Goal: Information Seeking & Learning: Learn about a topic

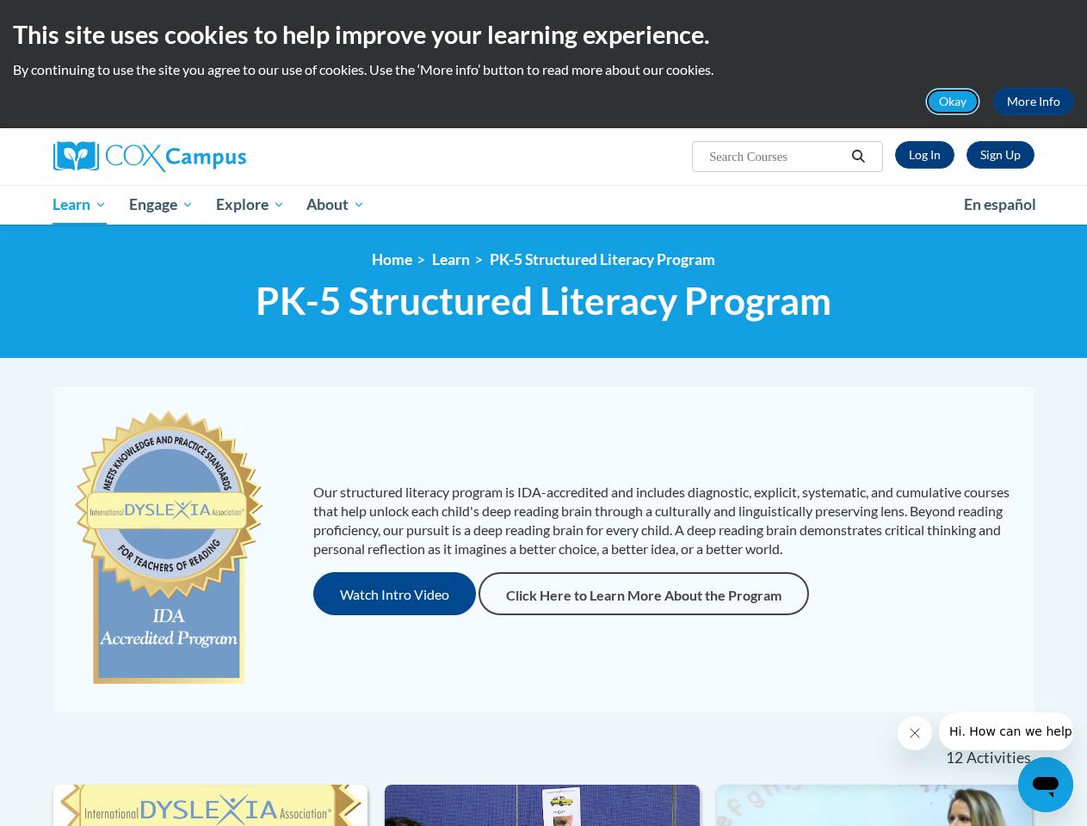
click at [953, 102] on button "Okay" at bounding box center [952, 102] width 55 height 28
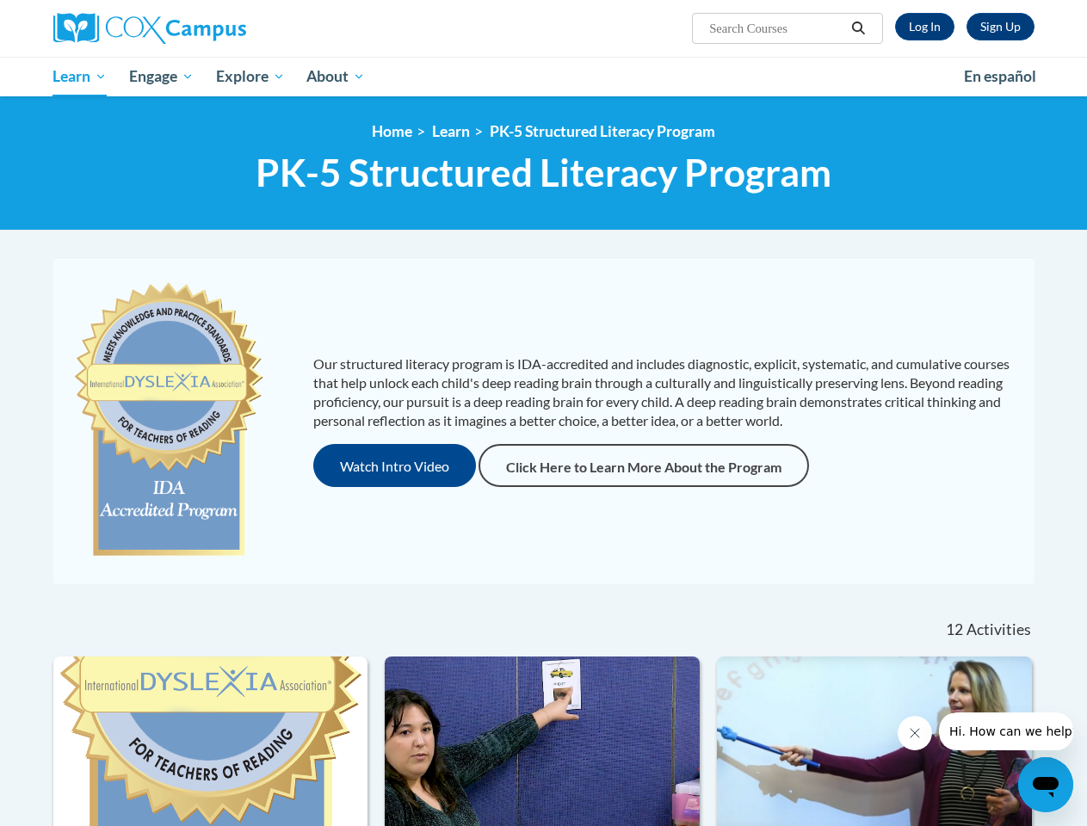
click at [859, 157] on h1 "PK-5 Structured Literacy Program PK-5 Structured Literacy Program" at bounding box center [543, 173] width 981 height 46
click at [163, 205] on div "<en>Home</en><fr>Accueil</fr><de>Zuhause</de><it>Casa</it><es>Casa</es><pt>Casa…" at bounding box center [543, 163] width 1087 height 134
click at [251, 205] on div "<en>Home</en><fr>Accueil</fr><de>Zuhause</de><it>Casa</it><es>Casa</es><pt>Casa…" at bounding box center [543, 163] width 1087 height 134
click at [395, 594] on div "Our structured literacy program is IDA-accredited and includes diagnostic, expl…" at bounding box center [543, 429] width 1007 height 344
click at [914, 733] on icon "Close message from company" at bounding box center [913, 733] width 9 height 9
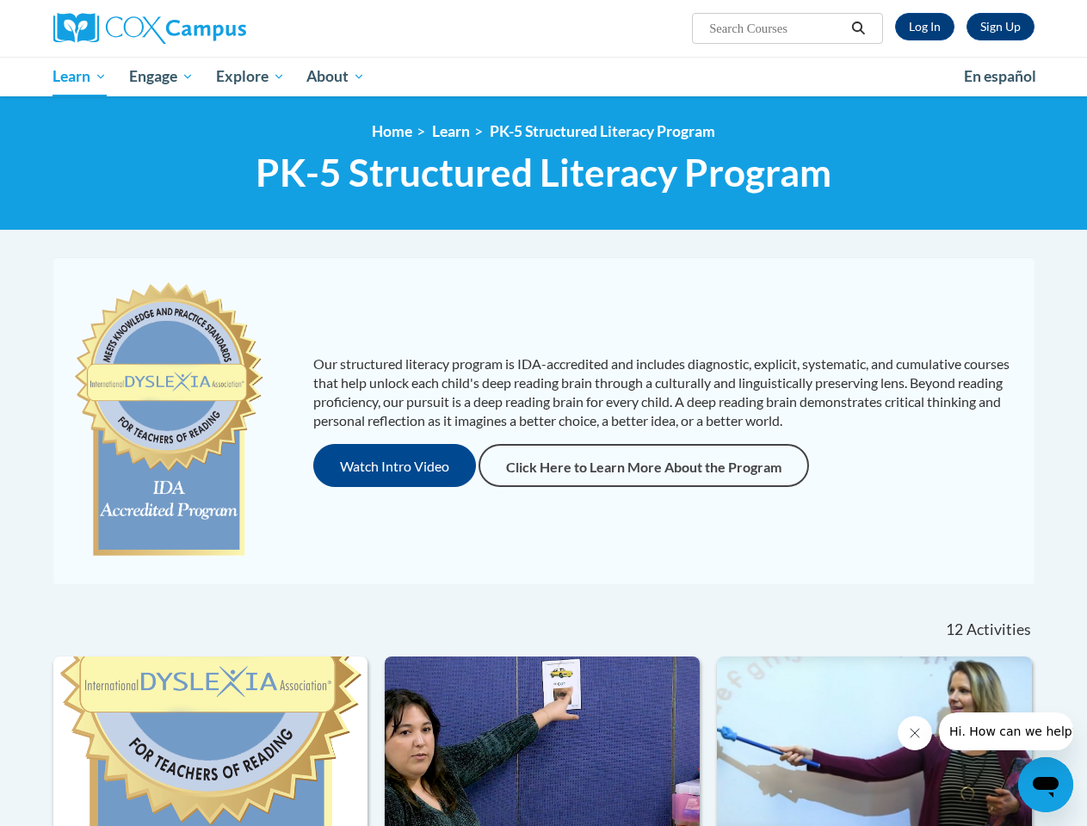
click at [1005, 731] on span "Hi. How can we help?" at bounding box center [1012, 731] width 129 height 14
click at [1045, 785] on icon "Open messaging window" at bounding box center [1046, 787] width 26 height 21
